Goal: Check status: Check status

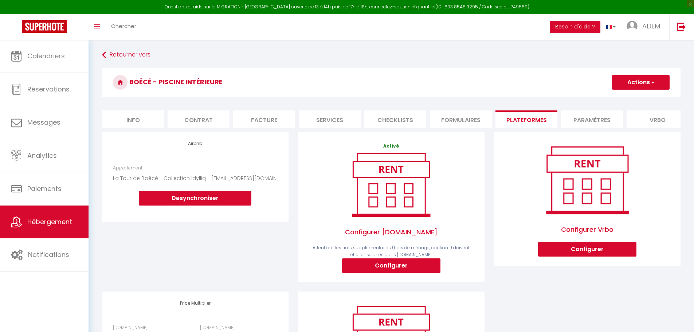
select select "8527-1467351772012575599"
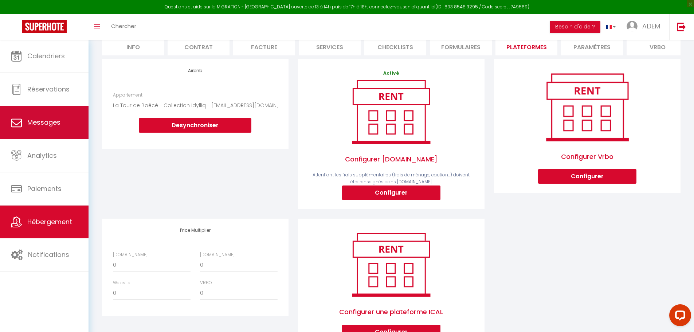
scroll to position [73, 0]
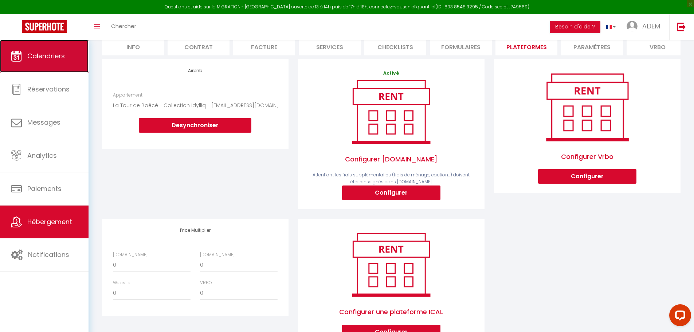
click at [32, 67] on link "Calendriers" at bounding box center [44, 56] width 89 height 33
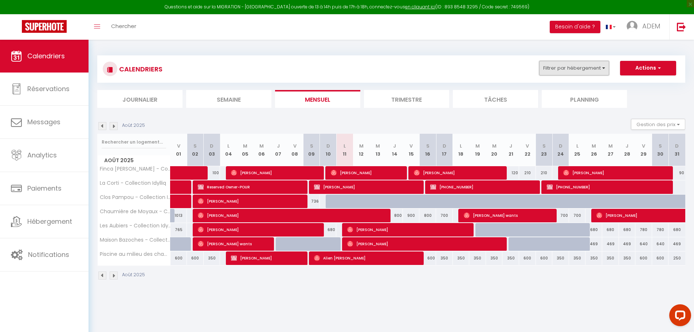
click at [568, 68] on button "Filtrer par hébergement" at bounding box center [574, 68] width 70 height 15
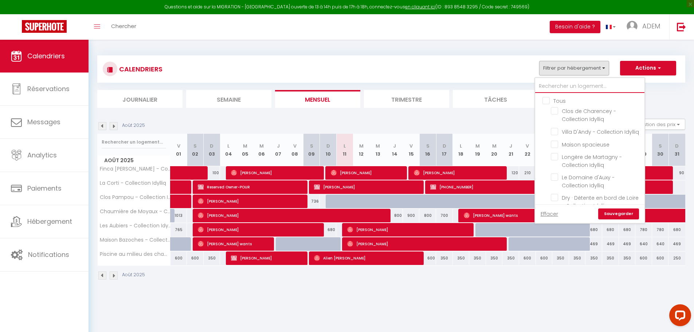
click at [559, 84] on input "text" at bounding box center [589, 86] width 109 height 13
type input "1"
checkbox input "false"
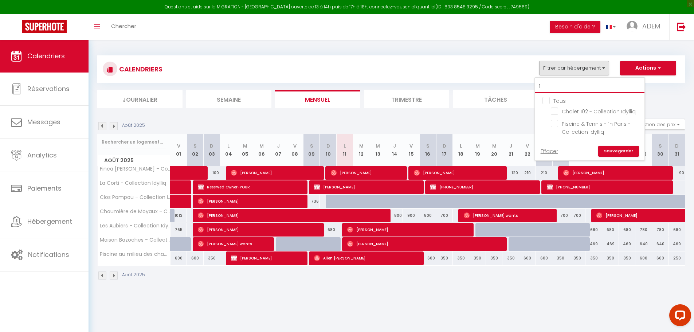
type input "10"
checkbox input "false"
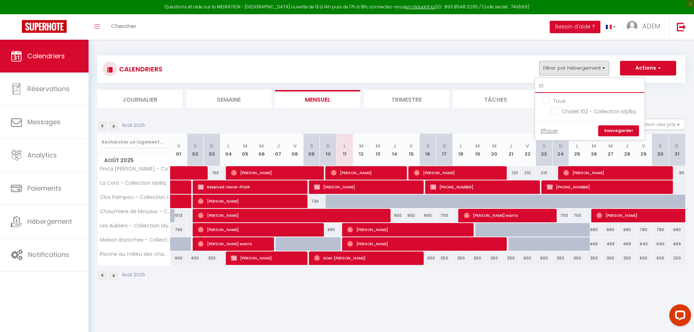
type input "102"
checkbox input "false"
type input "102"
click at [587, 110] on input "Chalet 102 - Collection Idylliq" at bounding box center [596, 110] width 91 height 7
checkbox input "true"
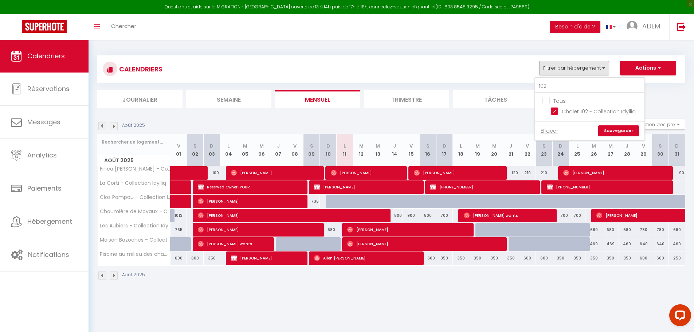
click at [621, 134] on link "Sauvegarder" at bounding box center [618, 130] width 41 height 11
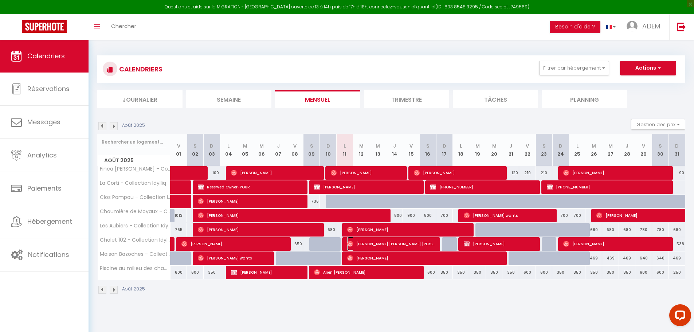
click at [357, 243] on span "[PERSON_NAME] [PERSON_NAME] [PERSON_NAME]" at bounding box center [391, 244] width 89 height 14
select select "OK"
select select "0"
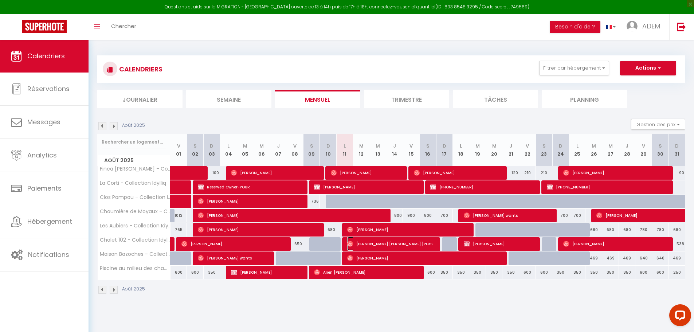
select select "1"
select select
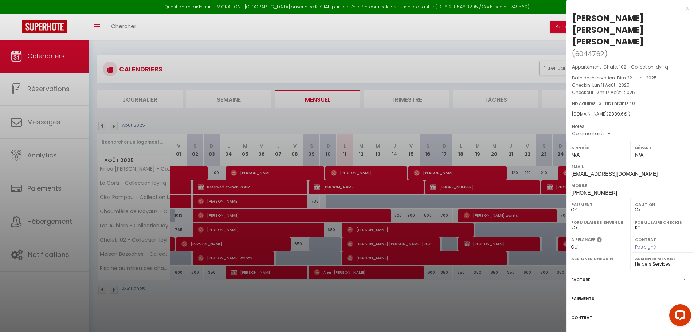
click at [455, 290] on div at bounding box center [347, 166] width 694 height 332
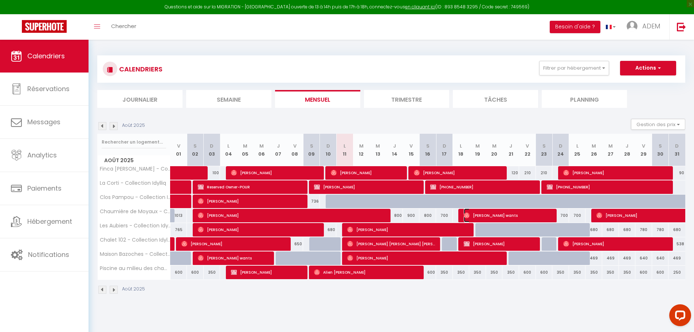
click at [519, 215] on span "[PERSON_NAME] wants" at bounding box center [508, 215] width 89 height 14
select select "37532"
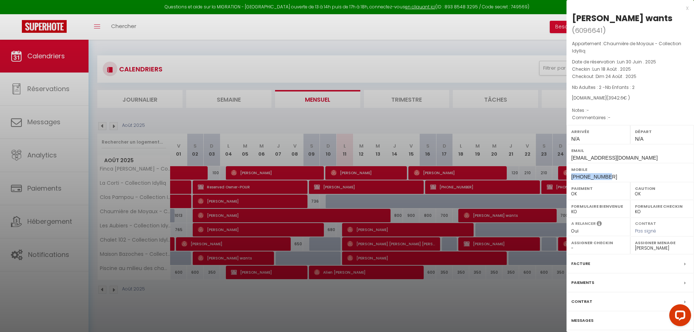
drag, startPoint x: 593, startPoint y: 163, endPoint x: 571, endPoint y: 164, distance: 21.9
click at [571, 164] on div "Mobile [PHONE_NUMBER]" at bounding box center [631, 172] width 128 height 19
copy span "[PHONE_NUMBER]"
click at [508, 243] on div at bounding box center [347, 166] width 694 height 332
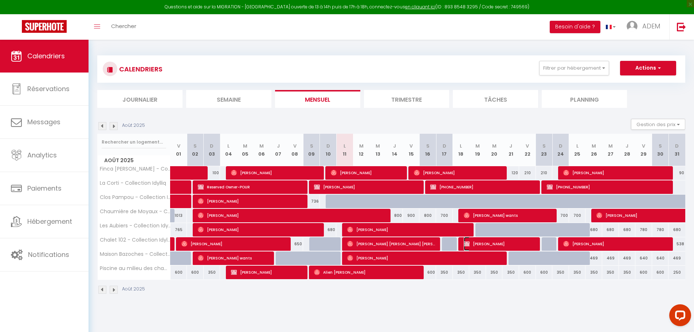
click at [517, 242] on span "[PERSON_NAME]" at bounding box center [500, 244] width 73 height 14
select select "KO"
select select "22760"
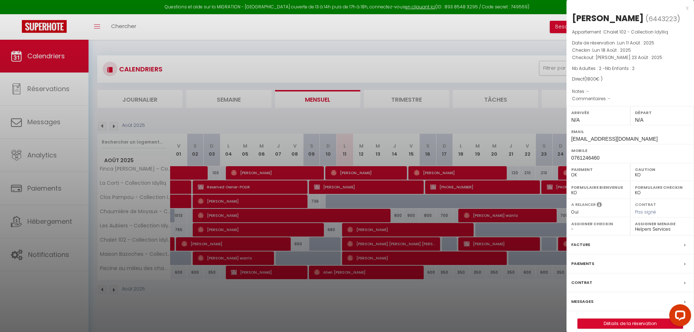
drag, startPoint x: 453, startPoint y: 213, endPoint x: 418, endPoint y: 217, distance: 34.8
click at [453, 213] on div at bounding box center [347, 166] width 694 height 332
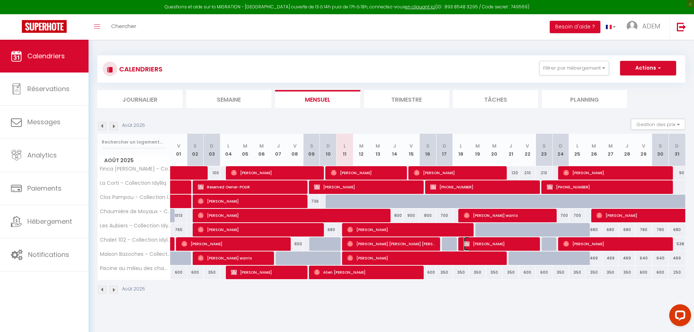
click at [511, 243] on span "[PERSON_NAME]" at bounding box center [500, 244] width 73 height 14
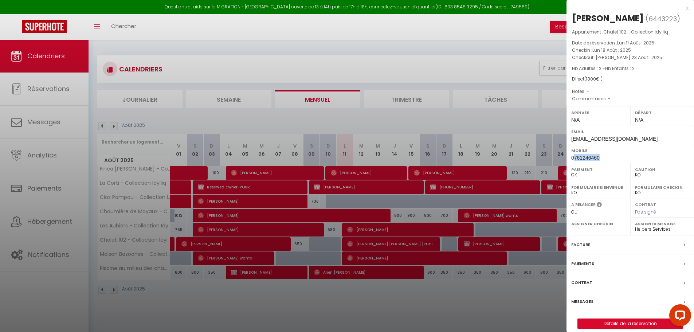
drag, startPoint x: 601, startPoint y: 158, endPoint x: 573, endPoint y: 158, distance: 27.3
click at [573, 158] on div "Mobile 0761246460" at bounding box center [631, 153] width 128 height 19
copy span "761246460"
drag, startPoint x: 594, startPoint y: 50, endPoint x: 630, endPoint y: 60, distance: 37.5
click at [630, 60] on div "Appartement : Chalet 102 - Collection Idylliq Date de réservation : Lun 11 Août…" at bounding box center [631, 65] width 128 height 74
